Goal: Task Accomplishment & Management: Complete application form

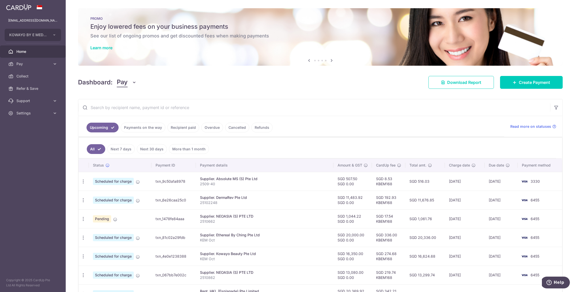
scroll to position [105, 0]
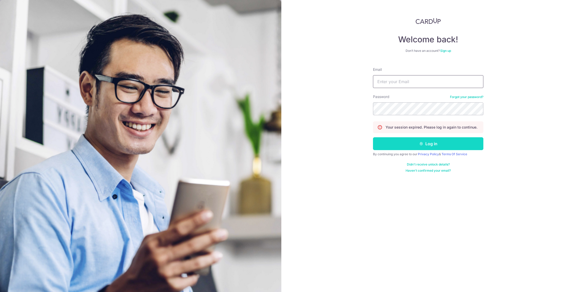
type input "[EMAIL_ADDRESS][DOMAIN_NAME]"
click at [416, 141] on button "Log in" at bounding box center [428, 143] width 110 height 13
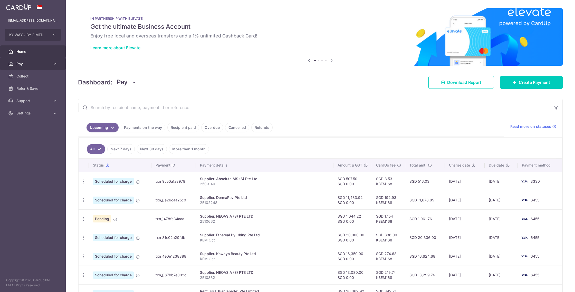
click at [29, 62] on span "Pay" at bounding box center [33, 63] width 34 height 5
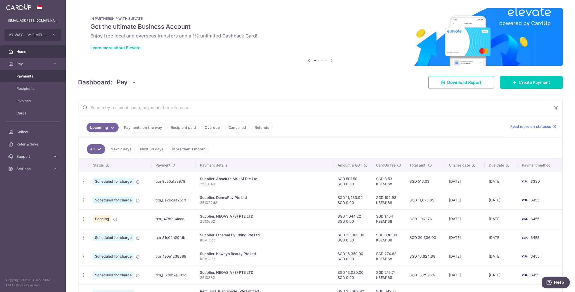
click at [28, 74] on span "Payments" at bounding box center [33, 76] width 34 height 5
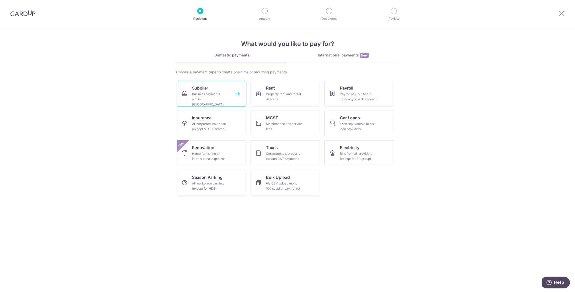
click at [198, 87] on span "Supplier" at bounding box center [200, 88] width 16 height 6
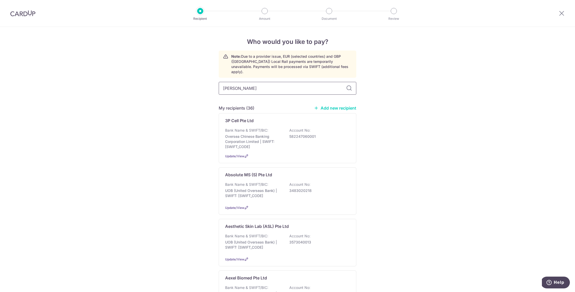
type input "solta"
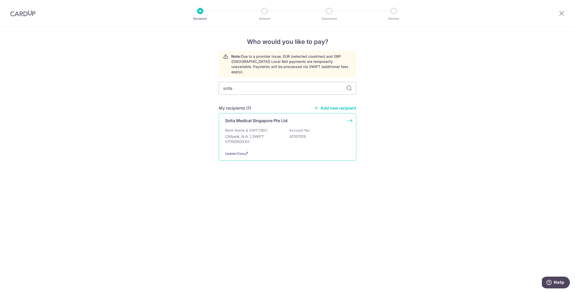
click at [278, 134] on p "Citibank, N.A. | SWIFT: CITISGSGXXX" at bounding box center [254, 139] width 58 height 10
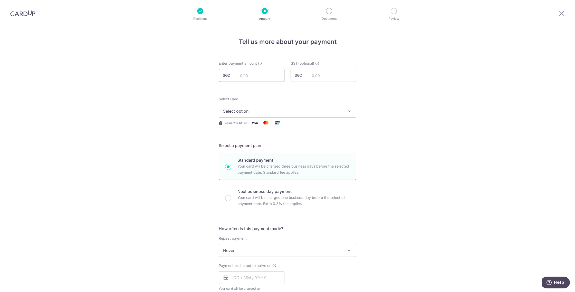
click at [244, 77] on input "text" at bounding box center [252, 75] width 66 height 13
type input "16,895.00"
click at [118, 128] on div "Tell us more about your payment Enter payment amount SGD 16,895.00 16895.00 GST…" at bounding box center [287, 276] width 575 height 499
click at [277, 111] on span "Select option" at bounding box center [283, 111] width 120 height 6
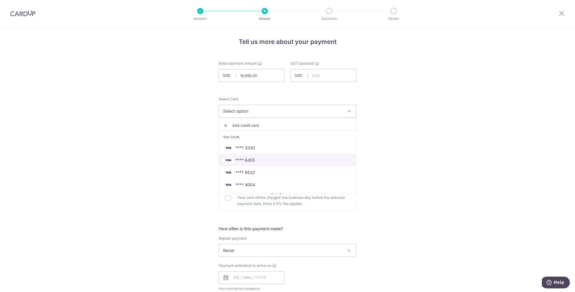
click at [268, 159] on span "**** 6455" at bounding box center [287, 160] width 129 height 6
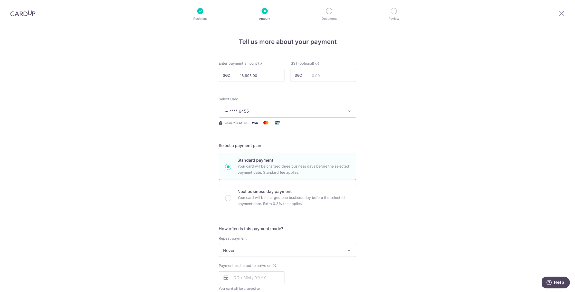
click at [154, 160] on div "Tell us more about your payment Enter payment amount SGD 16,895.00 16895.00 GST…" at bounding box center [287, 276] width 575 height 499
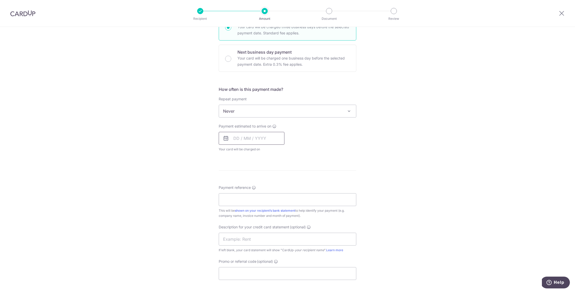
scroll to position [142, 0]
click at [260, 133] on input "text" at bounding box center [252, 135] width 66 height 13
click at [289, 147] on link "Next" at bounding box center [291, 149] width 6 height 6
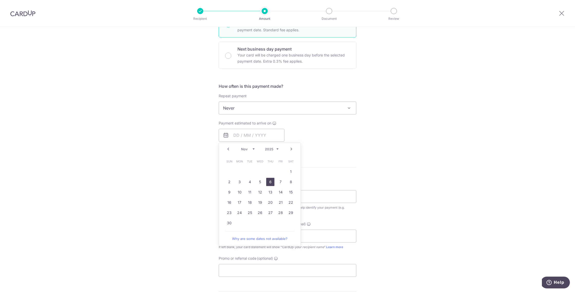
click at [270, 182] on link "6" at bounding box center [270, 182] width 8 height 8
type input "[DATE]"
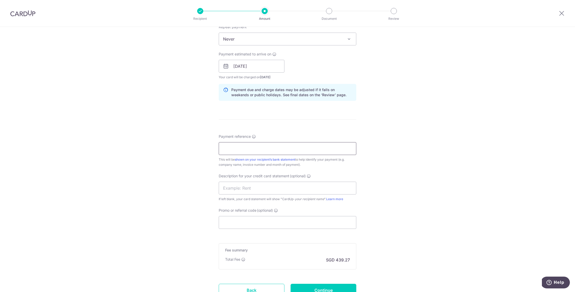
scroll to position [212, 0]
click at [253, 148] on input "Payment reference" at bounding box center [288, 148] width 138 height 13
type input "2260"
click at [260, 189] on input "text" at bounding box center [288, 188] width 138 height 13
type input "Solta Medical"
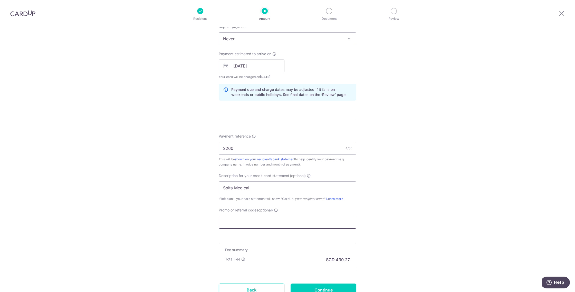
click at [243, 224] on input "Promo or referral code (optional)" at bounding box center [288, 222] width 138 height 13
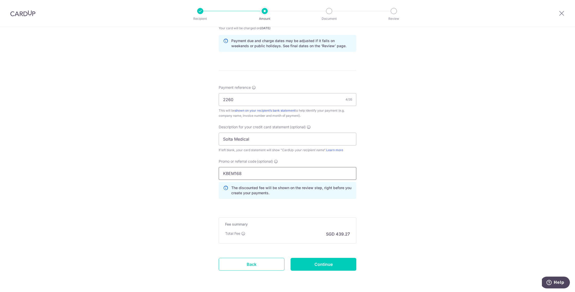
scroll to position [278, 0]
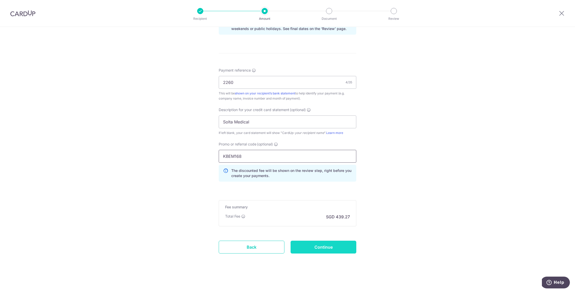
type input "KBEM168"
click at [326, 248] on input "Continue" at bounding box center [324, 247] width 66 height 13
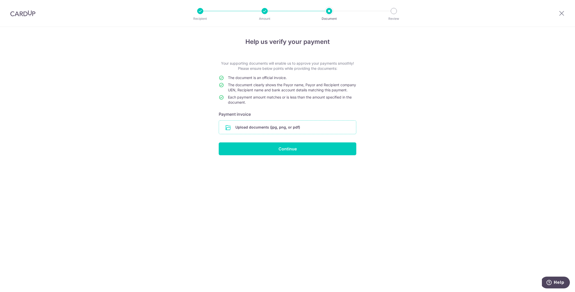
click at [300, 132] on input "file" at bounding box center [287, 127] width 137 height 13
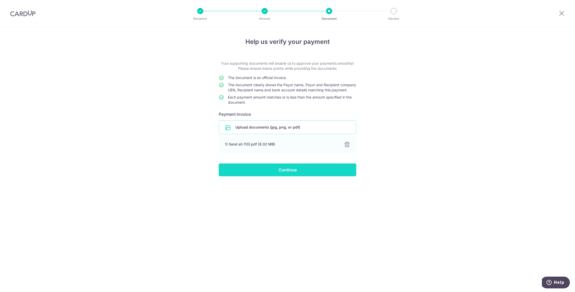
click at [285, 175] on input "Continue" at bounding box center [288, 170] width 138 height 13
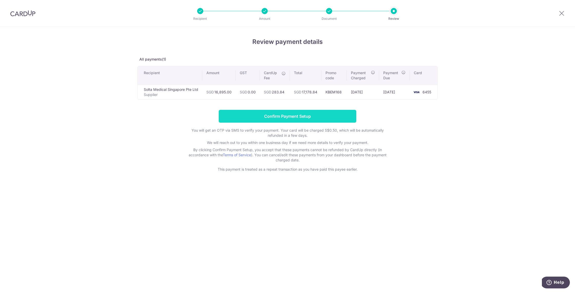
click at [303, 116] on input "Confirm Payment Setup" at bounding box center [288, 116] width 138 height 13
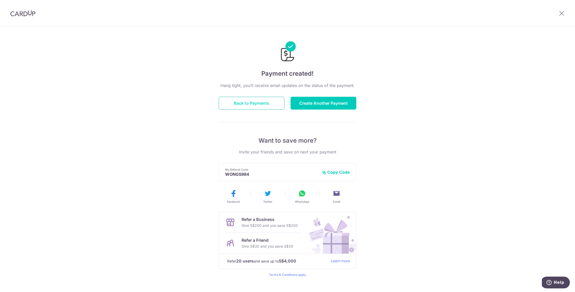
click at [265, 105] on button "Back to Payments" at bounding box center [252, 103] width 66 height 13
